Goal: Navigation & Orientation: Find specific page/section

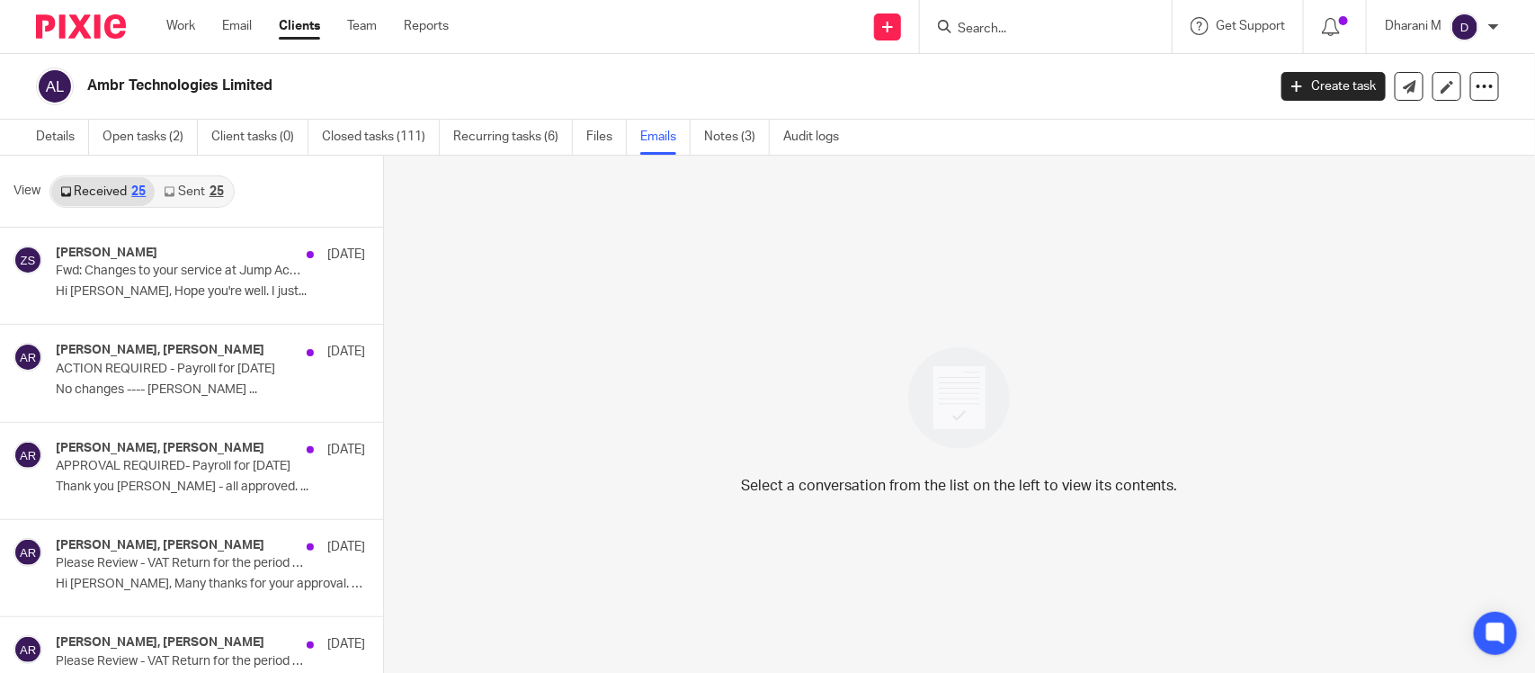
drag, startPoint x: 1035, startPoint y: 13, endPoint x: 1031, endPoint y: 24, distance: 11.7
click at [1041, 15] on div at bounding box center [1046, 26] width 252 height 53
click at [1028, 24] on input "Search" at bounding box center [1037, 30] width 162 height 16
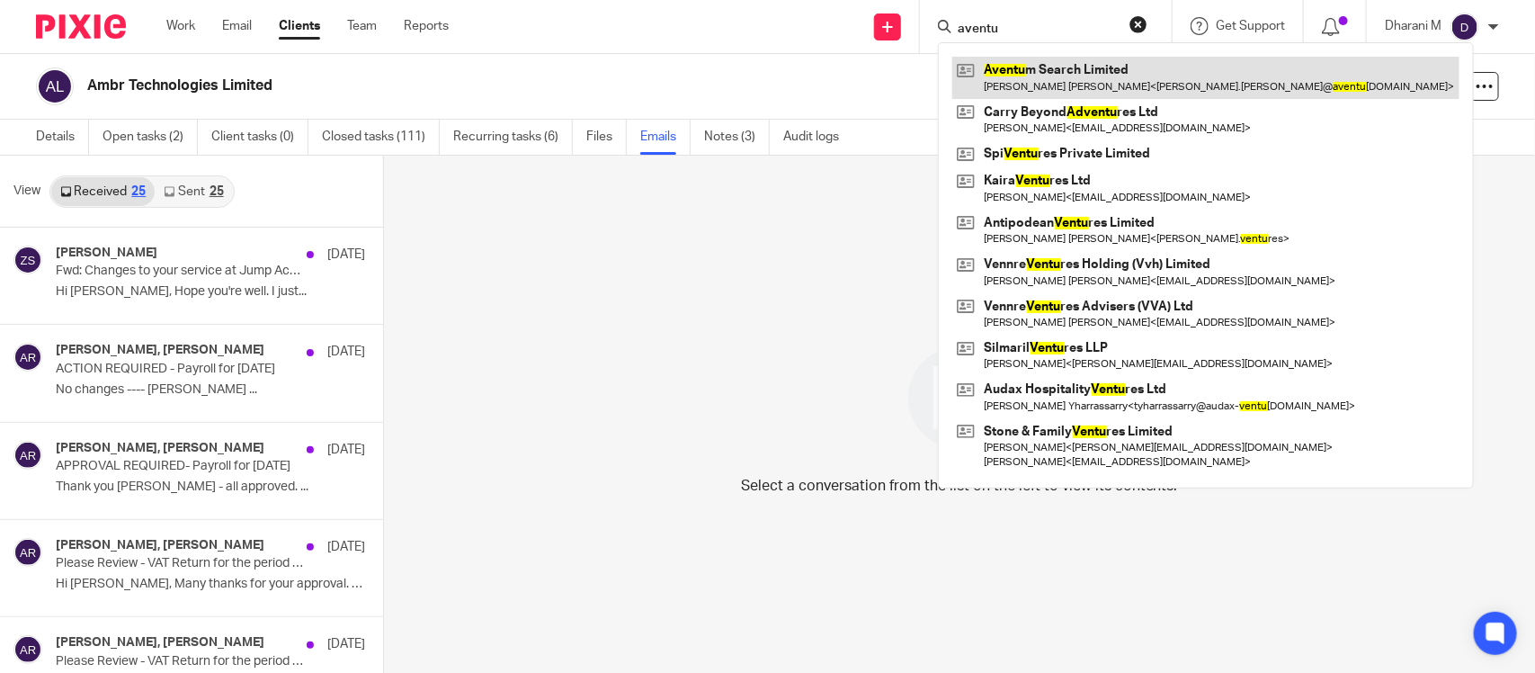
type input "aventu"
click at [1078, 96] on link at bounding box center [1206, 77] width 507 height 41
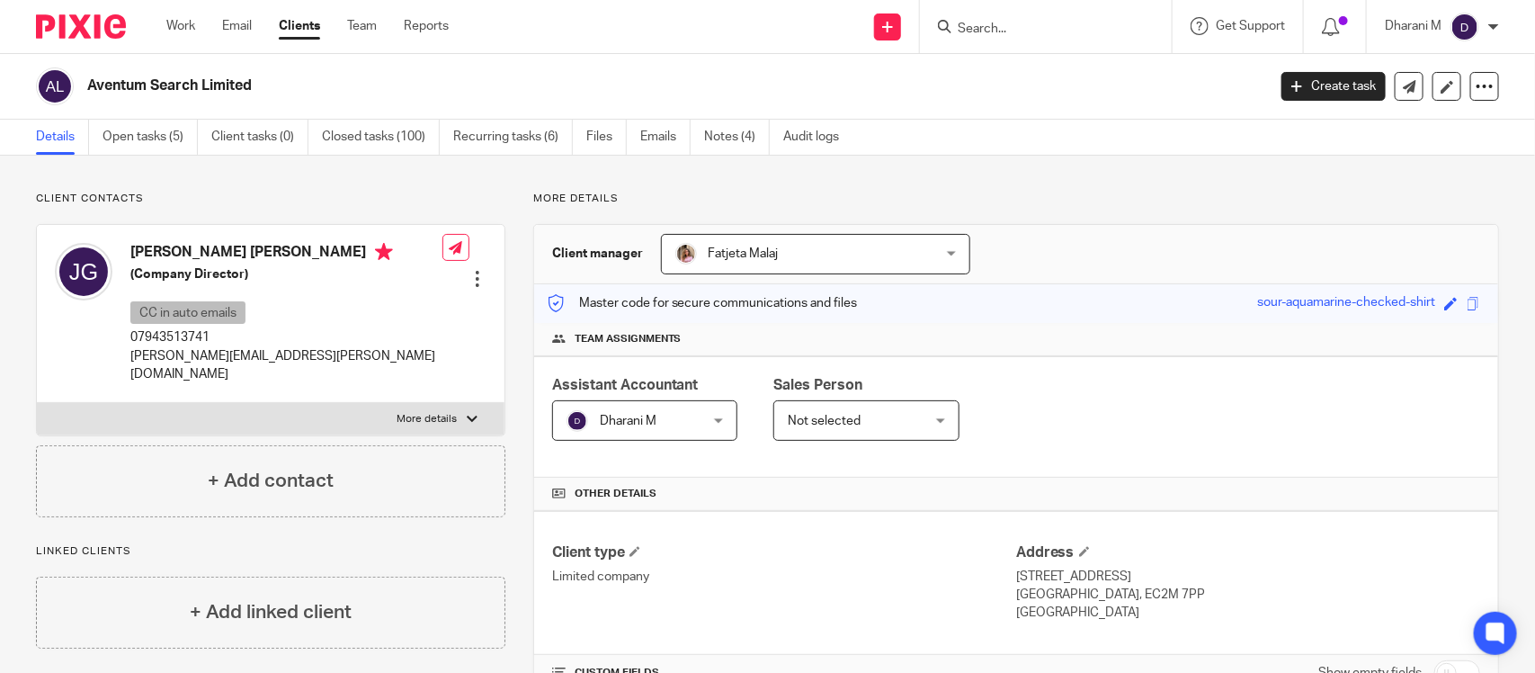
click at [1448, 299] on div "Save sour-aquamarine-checked-shirt" at bounding box center [1371, 303] width 228 height 21
click at [1466, 302] on div "Save sour-aquamarine-checked-shirt" at bounding box center [1371, 303] width 228 height 21
click at [1467, 303] on span at bounding box center [1473, 303] width 13 height 13
click at [992, 43] on div at bounding box center [1046, 26] width 252 height 53
click at [987, 31] on input "Search" at bounding box center [1037, 30] width 162 height 16
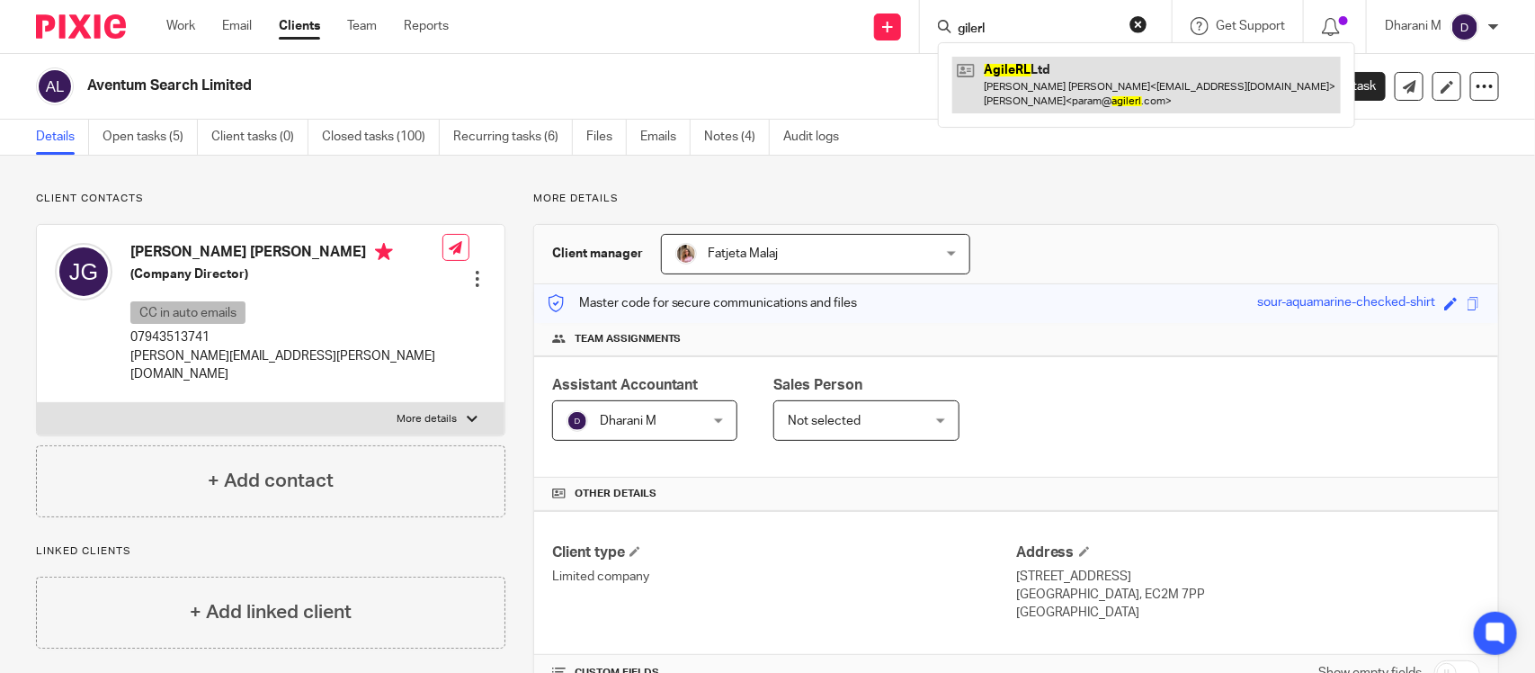
type input "gilerl"
click at [1068, 78] on link at bounding box center [1147, 85] width 389 height 56
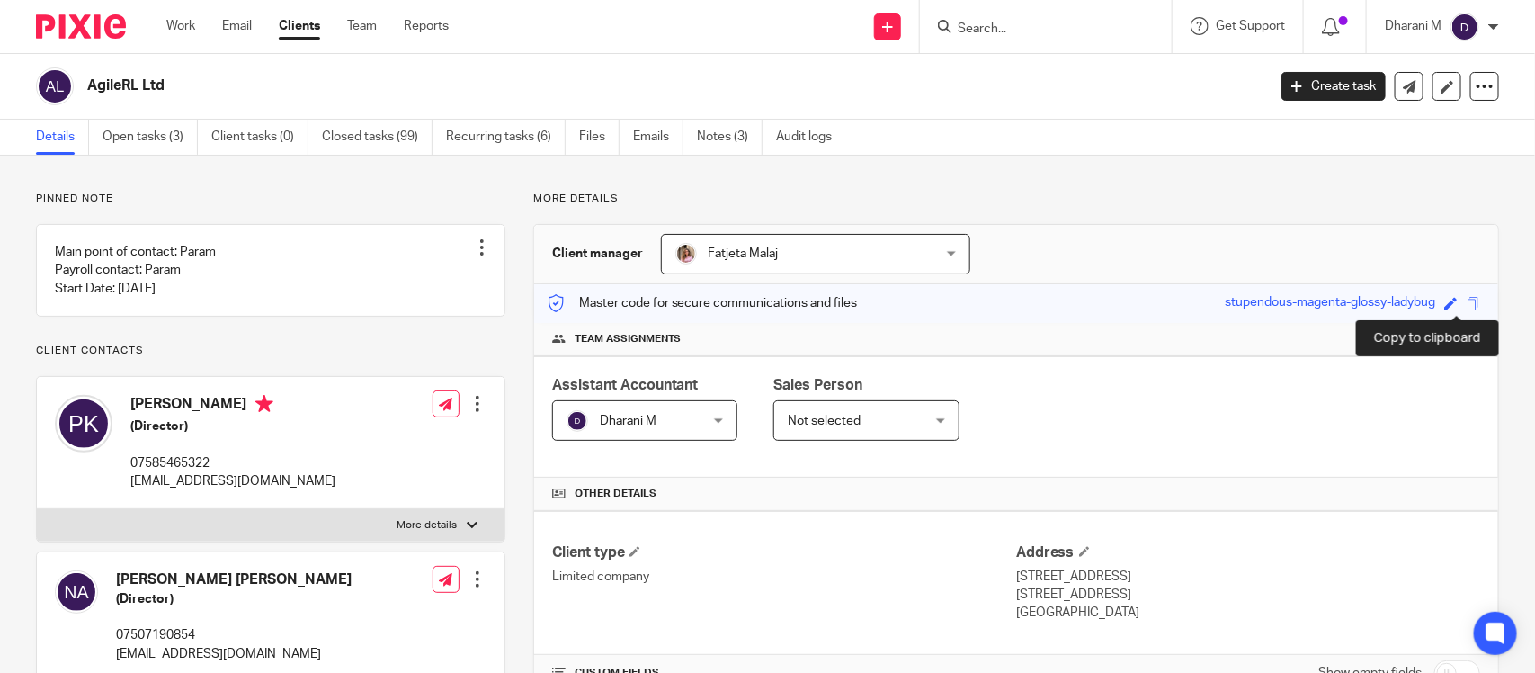
click at [1467, 301] on span at bounding box center [1473, 303] width 13 height 13
click at [1467, 298] on span at bounding box center [1473, 303] width 13 height 13
click at [1007, 13] on div at bounding box center [1046, 26] width 252 height 53
click at [1001, 22] on input "Search" at bounding box center [1037, 30] width 162 height 16
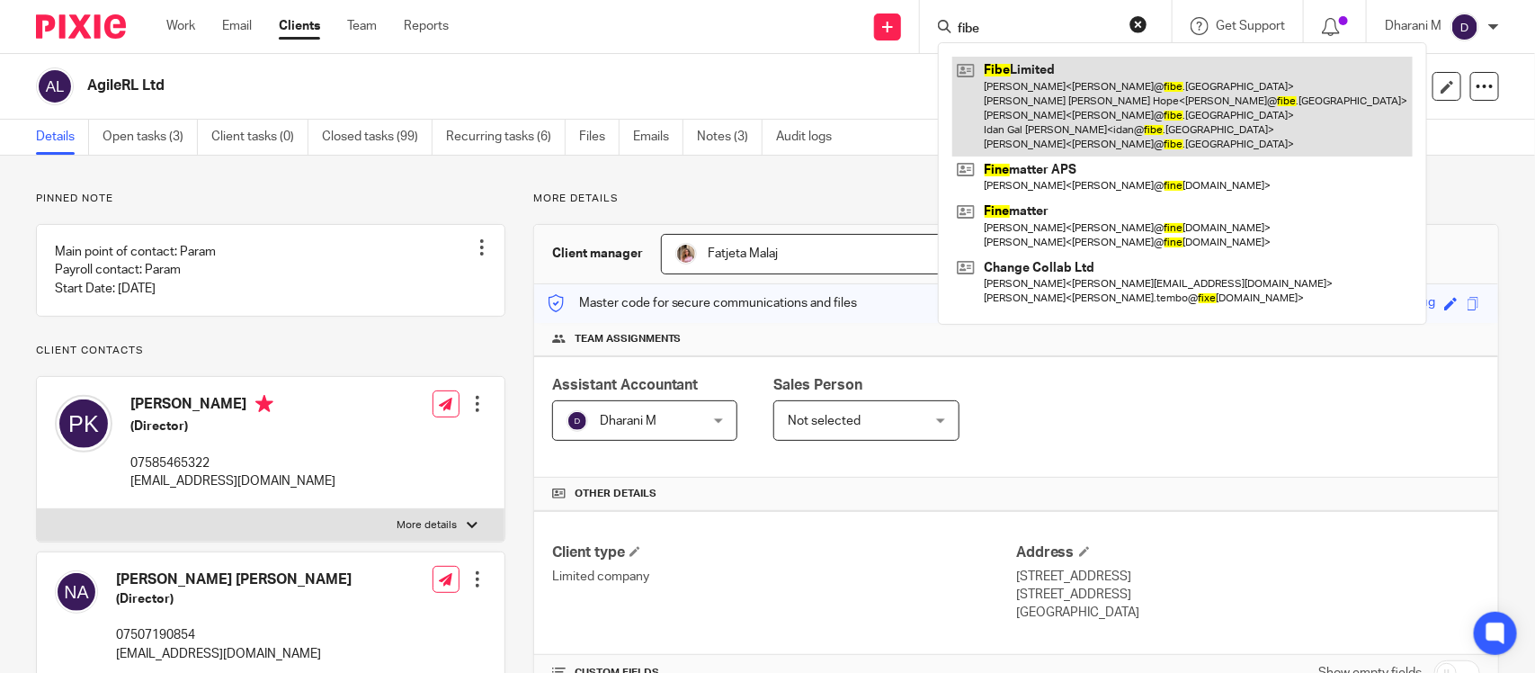
type input "fibe"
click at [1049, 95] on link at bounding box center [1183, 107] width 461 height 100
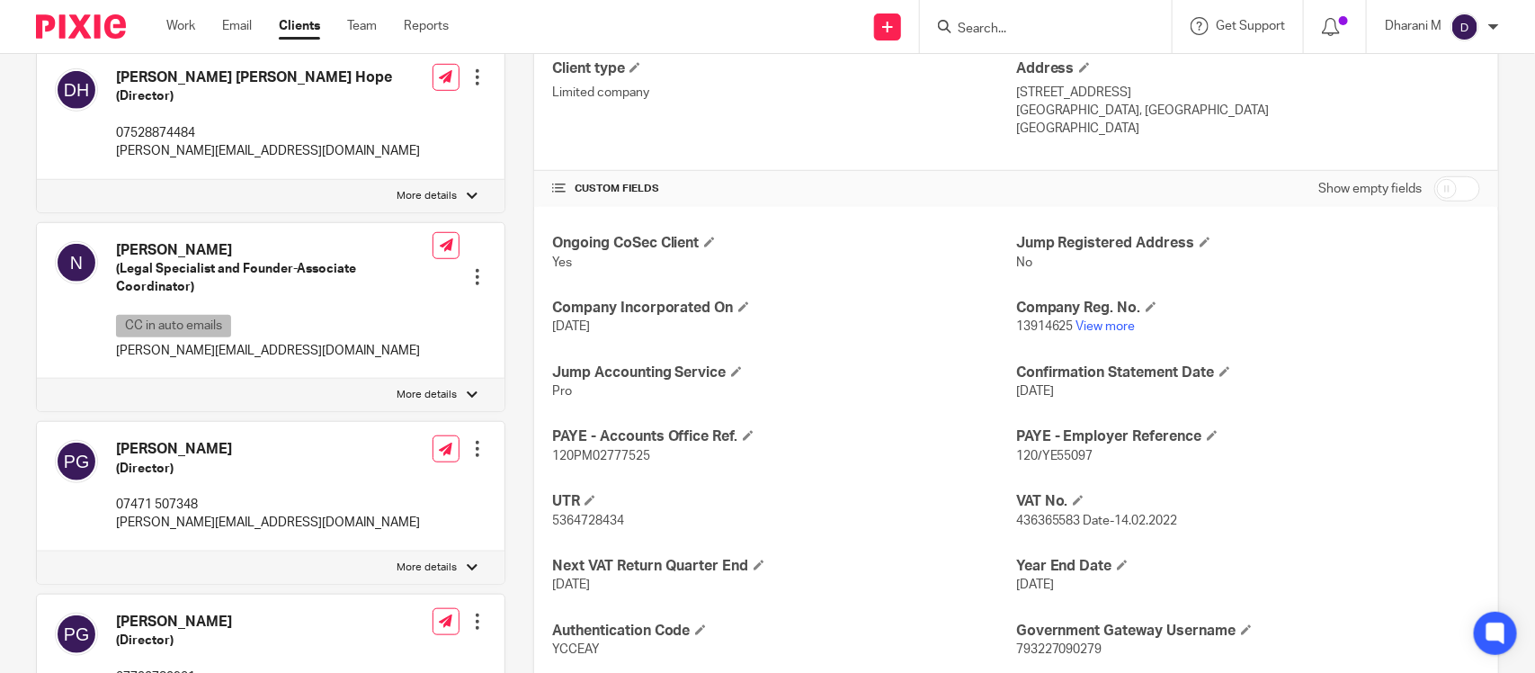
scroll to position [450, 0]
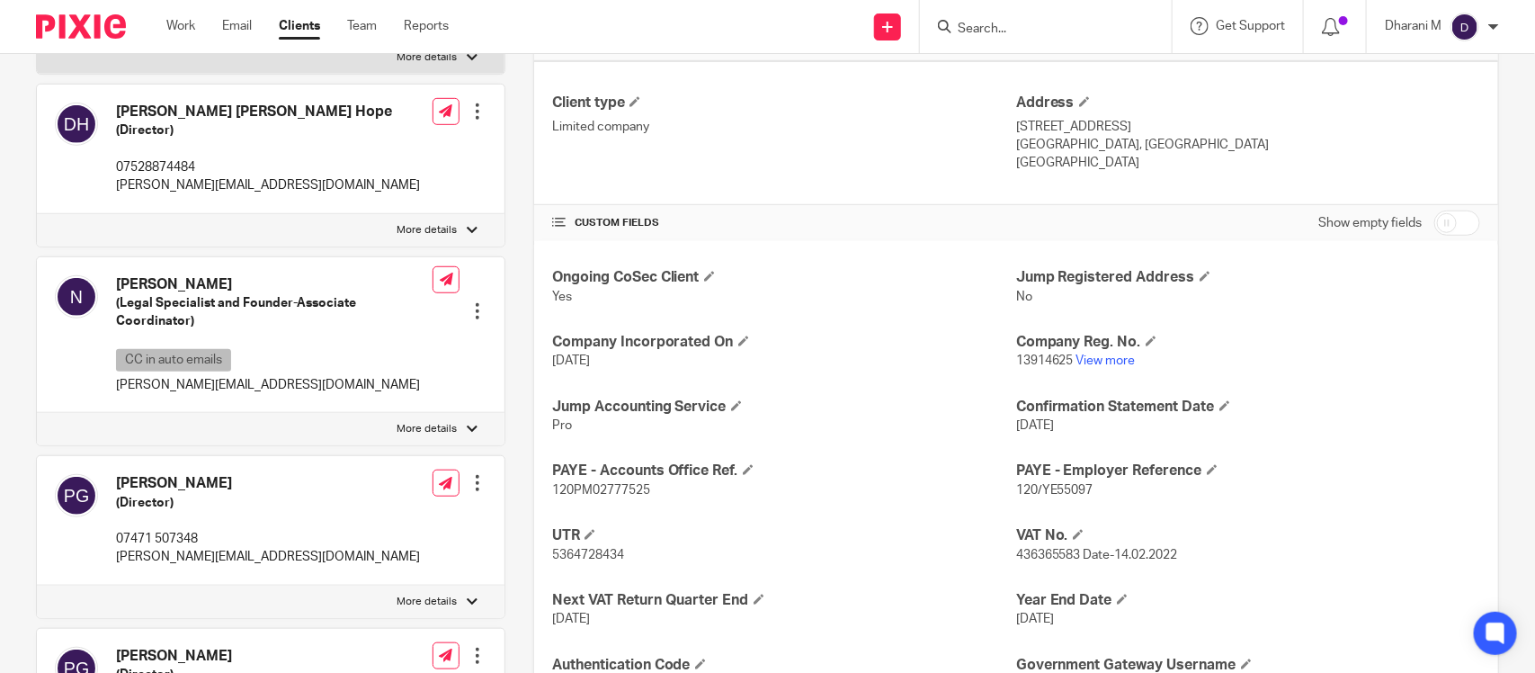
click at [1024, 22] on input "Search" at bounding box center [1037, 30] width 162 height 16
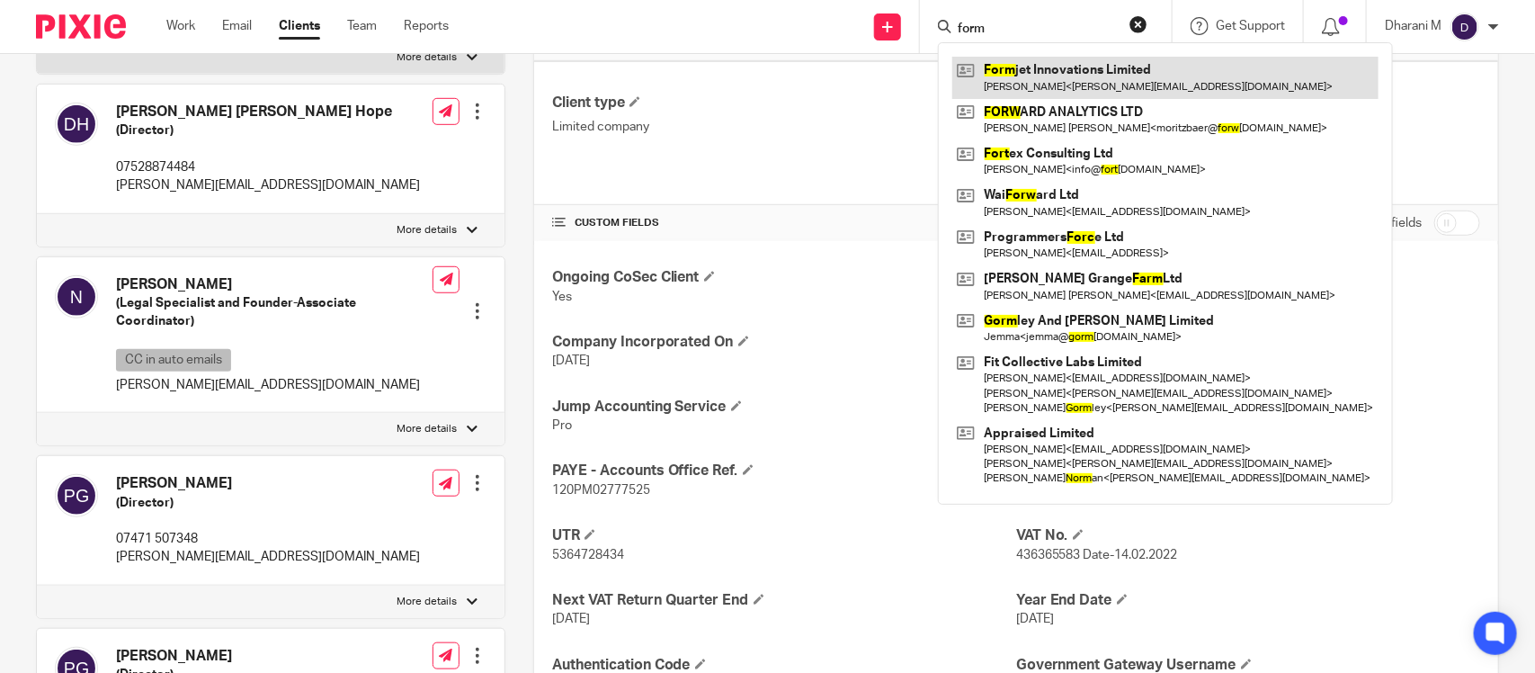
type input "form"
click at [1060, 87] on link at bounding box center [1166, 77] width 426 height 41
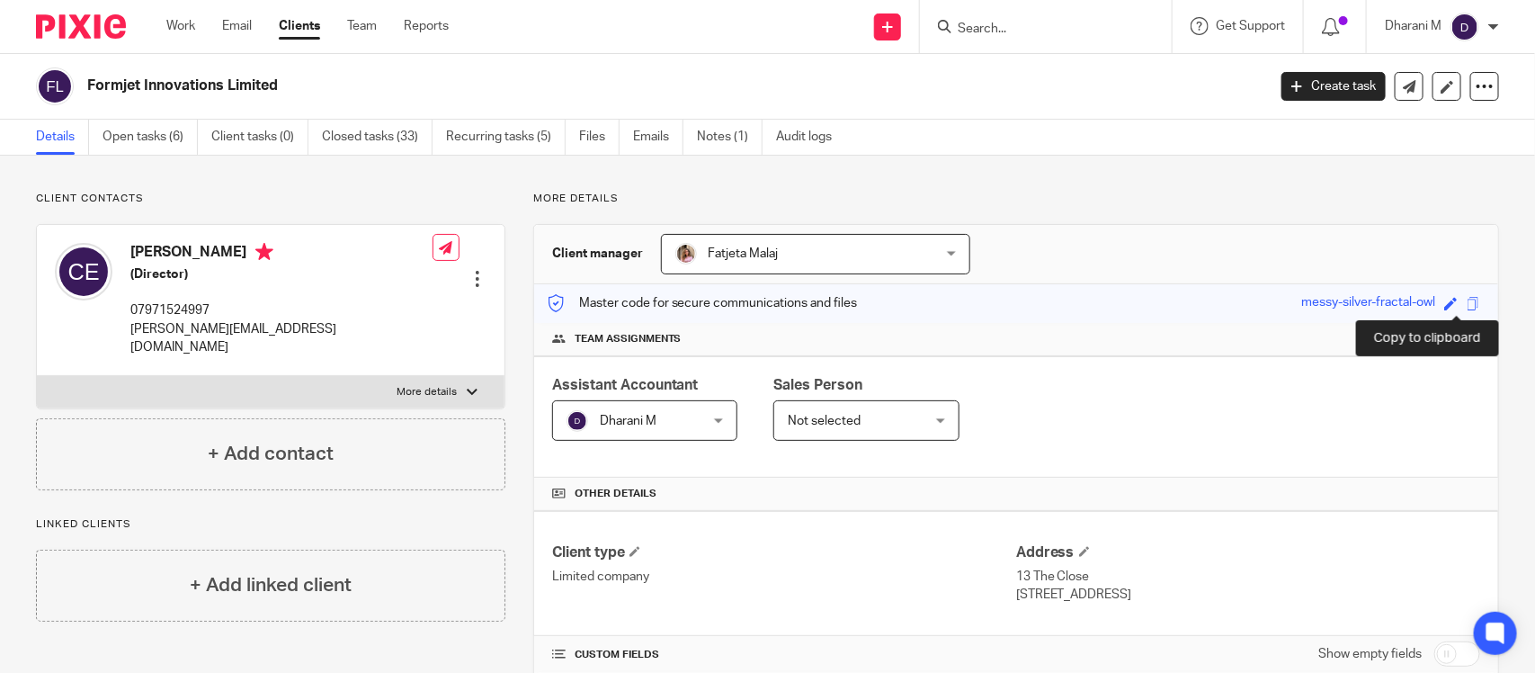
click at [1467, 309] on span at bounding box center [1473, 303] width 13 height 13
